Goal: Task Accomplishment & Management: Manage account settings

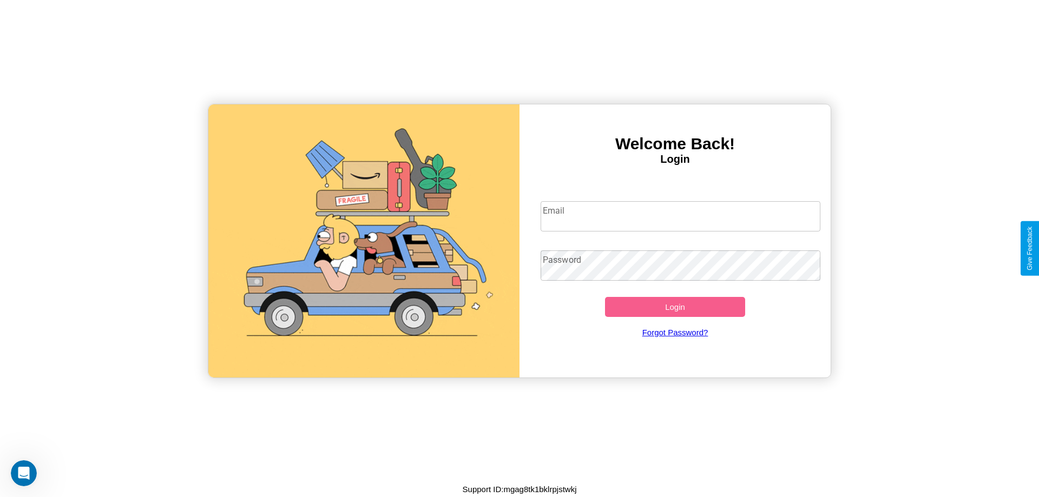
click at [680, 216] on input "Email" at bounding box center [681, 216] width 280 height 30
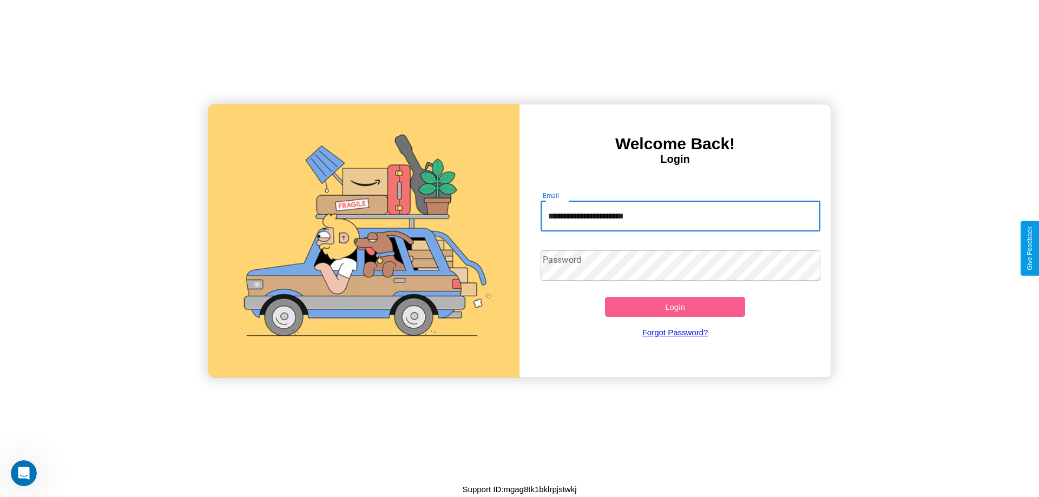
type input "**********"
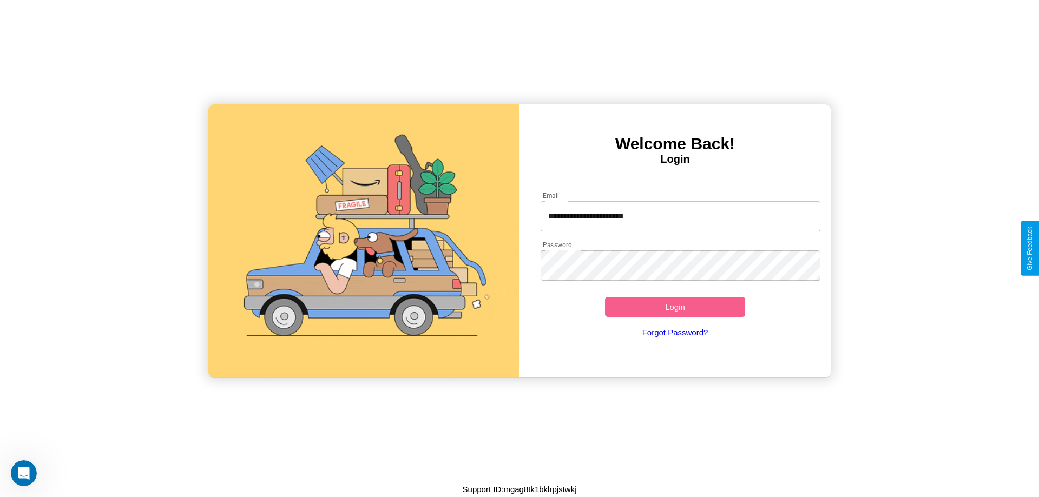
click at [675, 307] on button "Login" at bounding box center [675, 307] width 140 height 20
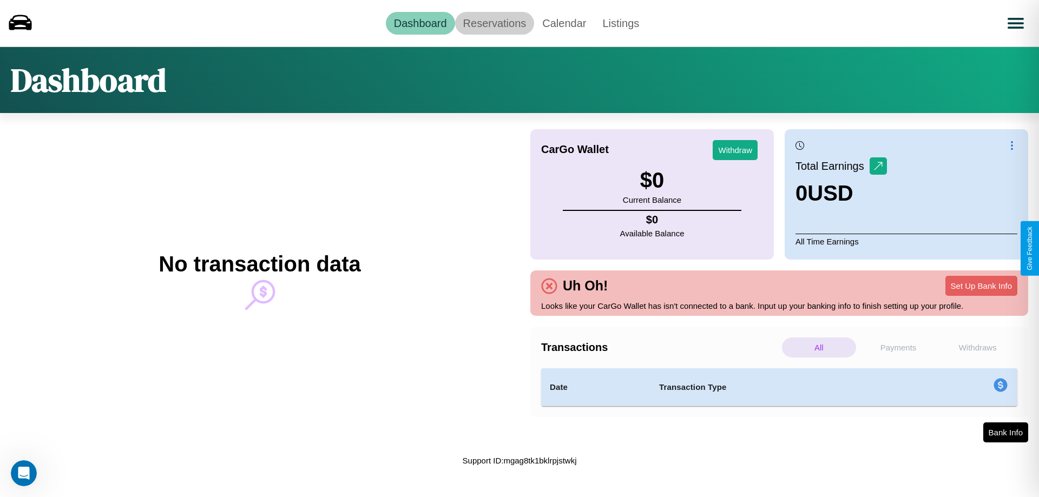
click at [494, 23] on link "Reservations" at bounding box center [495, 23] width 80 height 23
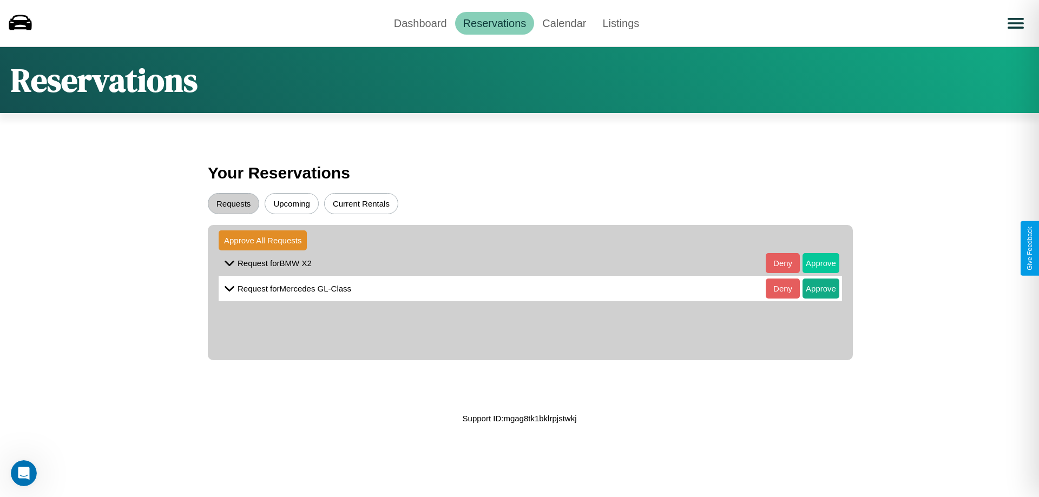
click at [813, 263] on button "Approve" at bounding box center [821, 263] width 37 height 20
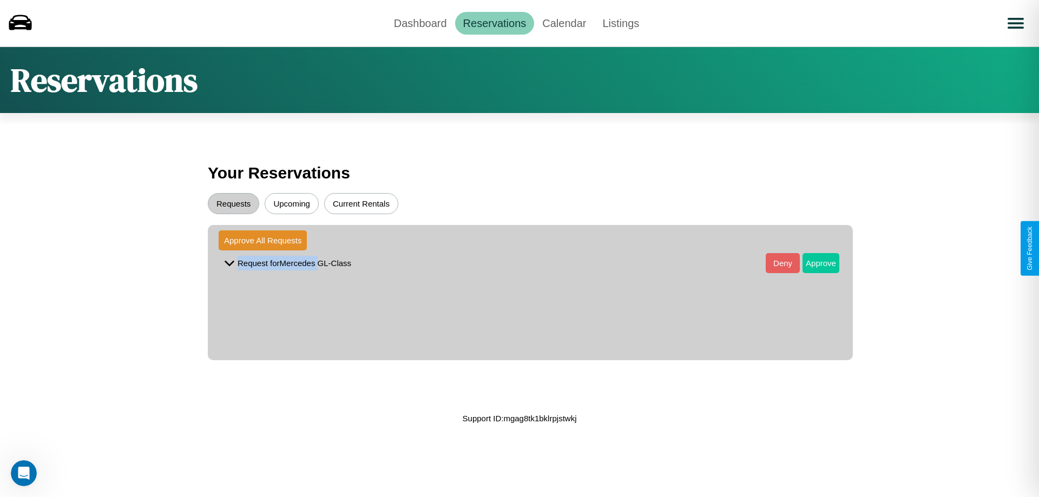
click at [813, 263] on button "Approve" at bounding box center [821, 263] width 37 height 20
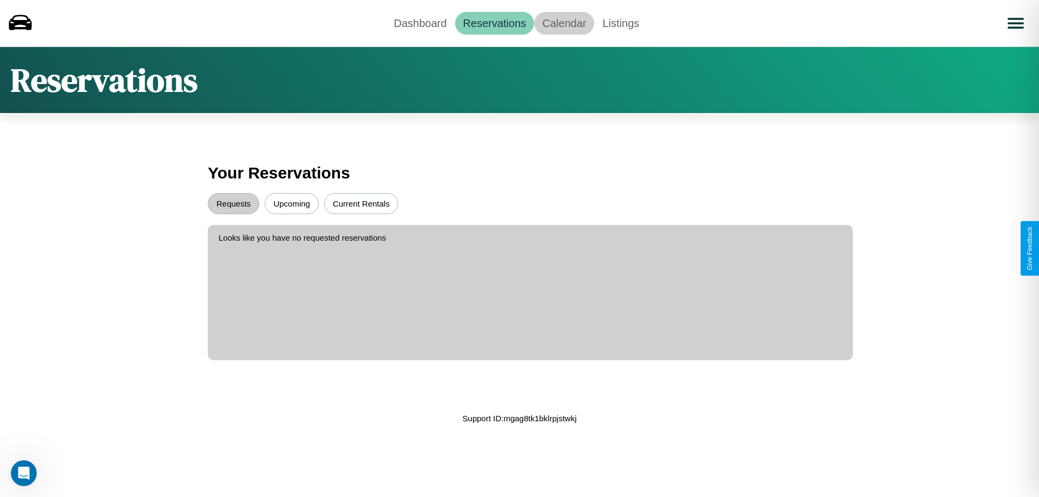
click at [564, 23] on link "Calendar" at bounding box center [564, 23] width 60 height 23
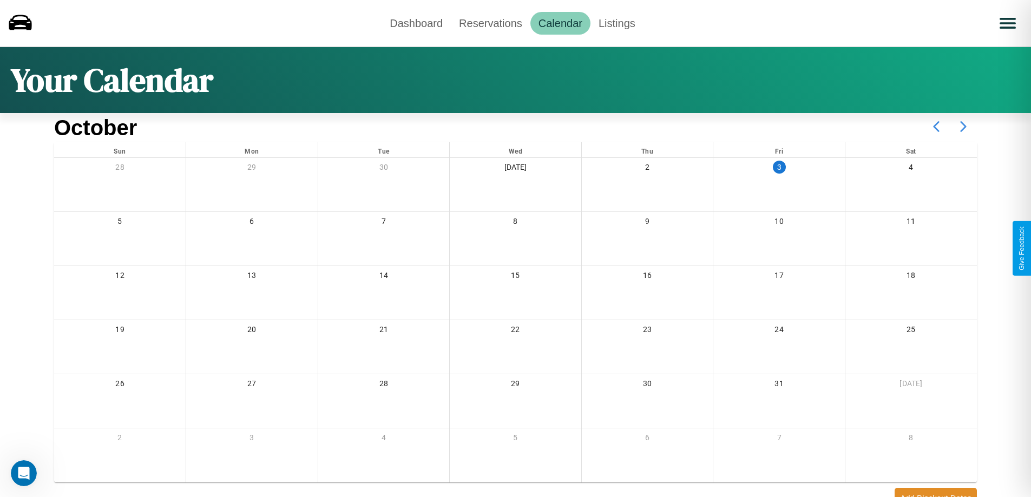
click at [963, 127] on icon at bounding box center [963, 126] width 27 height 27
click at [416, 23] on link "Dashboard" at bounding box center [416, 23] width 69 height 23
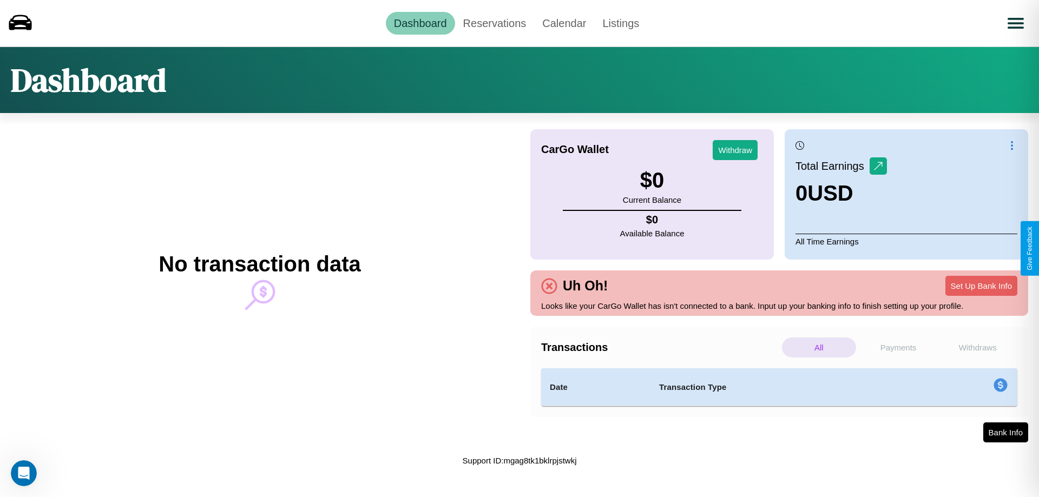
click at [898, 347] on p "Payments" at bounding box center [899, 348] width 74 height 20
click at [977, 347] on p "Withdraws" at bounding box center [978, 348] width 74 height 20
click at [819, 347] on p "All" at bounding box center [819, 348] width 74 height 20
